Goal: Transaction & Acquisition: Purchase product/service

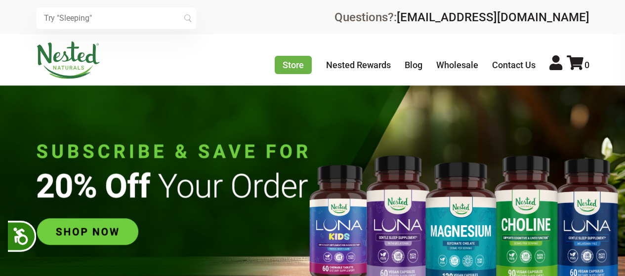
click at [144, 19] on input "text" at bounding box center [116, 18] width 160 height 22
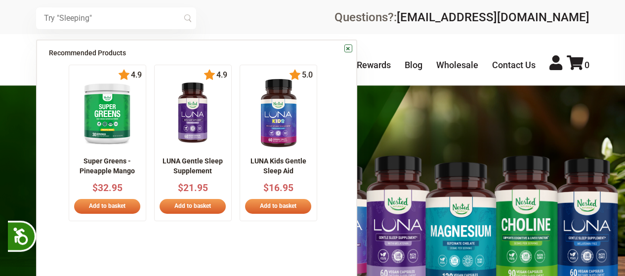
click at [144, 19] on input "text" at bounding box center [116, 18] width 160 height 22
click at [98, 18] on input "text" at bounding box center [116, 18] width 160 height 22
click at [70, 17] on input "n" at bounding box center [116, 18] width 160 height 22
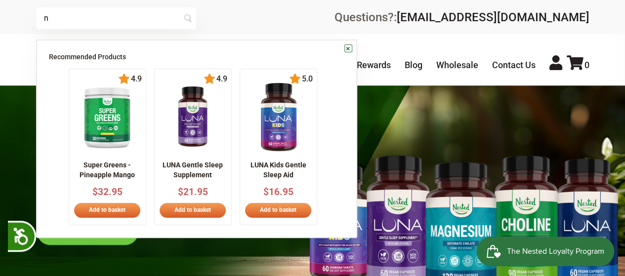
scroll to position [0, 173]
type input "nadh"
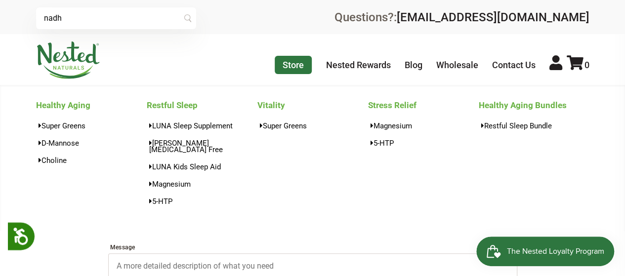
click at [292, 66] on link "Store" at bounding box center [292, 65] width 37 height 18
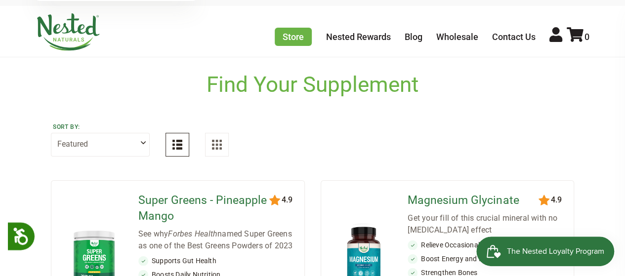
scroll to position [26, 0]
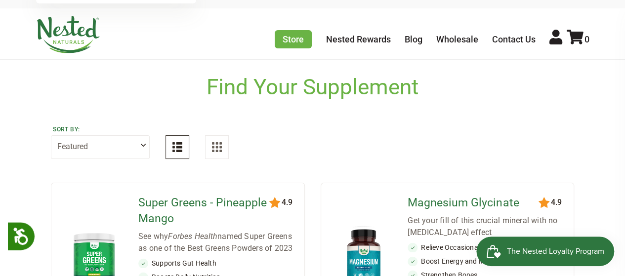
click at [145, 139] on select "Featured Highest Rated Best-Selling Alphabetically Newest First" at bounding box center [100, 147] width 99 height 24
select select "highest_rated"
click at [51, 135] on select "Featured Highest Rated Best-Selling Alphabetically Newest First" at bounding box center [100, 147] width 99 height 24
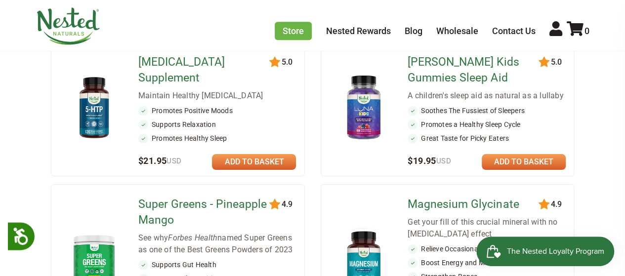
scroll to position [309, 0]
click at [258, 154] on link at bounding box center [254, 162] width 84 height 16
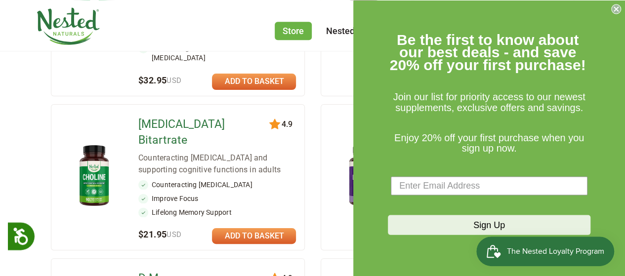
scroll to position [553, 0]
click at [617, 7] on icon "Close dialog" at bounding box center [616, 9] width 4 height 4
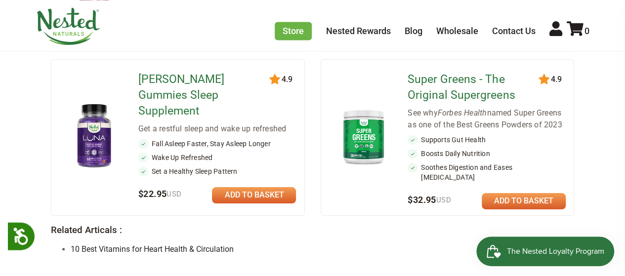
scroll to position [878, 0]
